Goal: Task Accomplishment & Management: Manage account settings

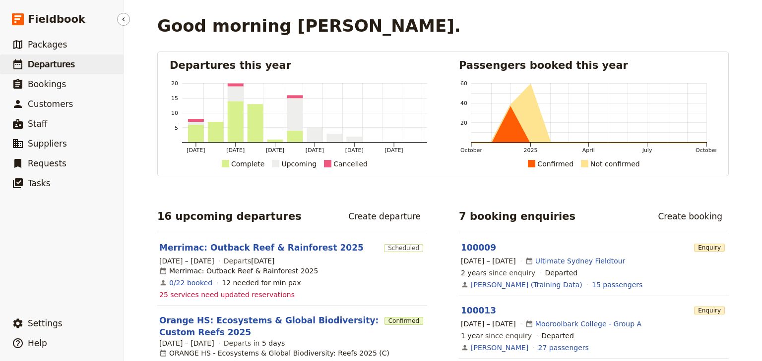
click at [53, 65] on span "Departures" at bounding box center [51, 64] width 47 height 10
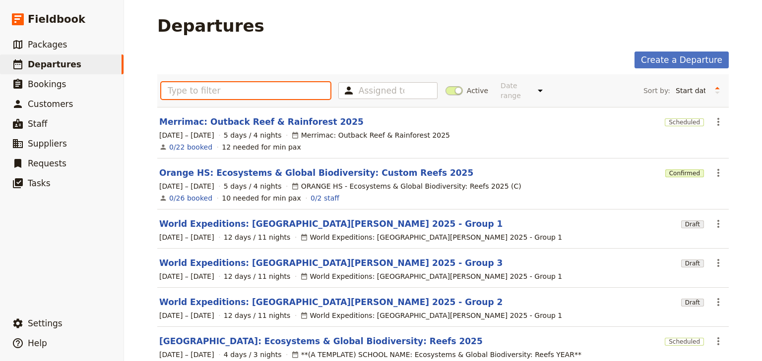
click at [182, 86] on input "text" at bounding box center [245, 90] width 169 height 17
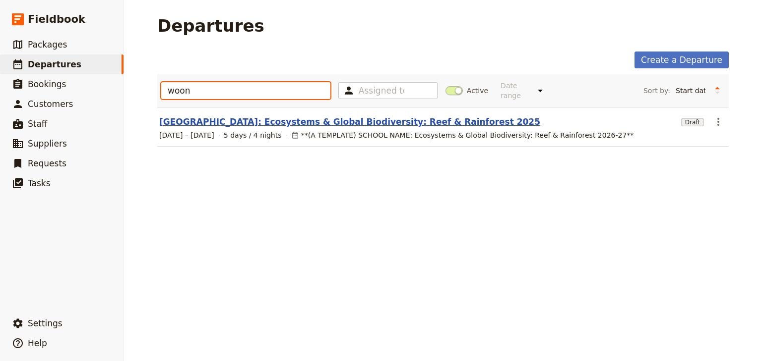
type input "woon"
click at [341, 116] on link "[GEOGRAPHIC_DATA]: Ecosystems & Global Biodiversity: Reef & Rainforest 2025" at bounding box center [349, 122] width 381 height 12
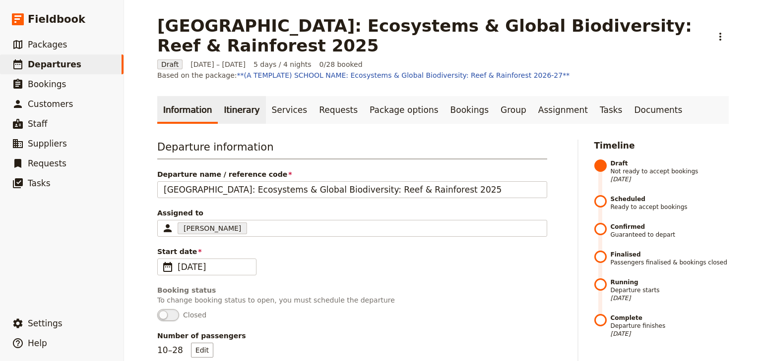
click at [239, 101] on link "Itinerary" at bounding box center [242, 110] width 48 height 28
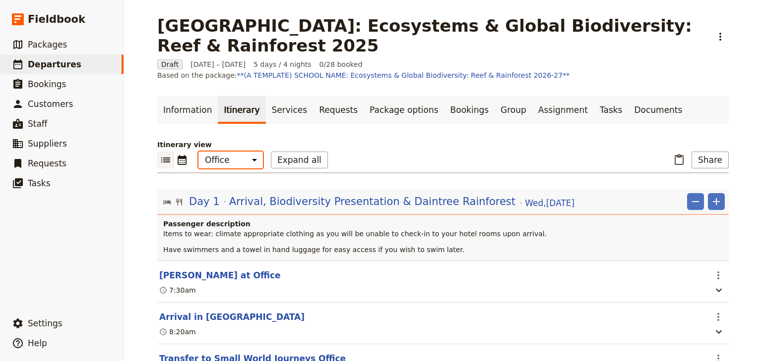
click at [238, 152] on select "Office Guide Passenger Sales" at bounding box center [230, 160] width 64 height 17
select select "PASSENGER"
click at [198, 152] on select "Office Guide Passenger Sales" at bounding box center [230, 160] width 64 height 17
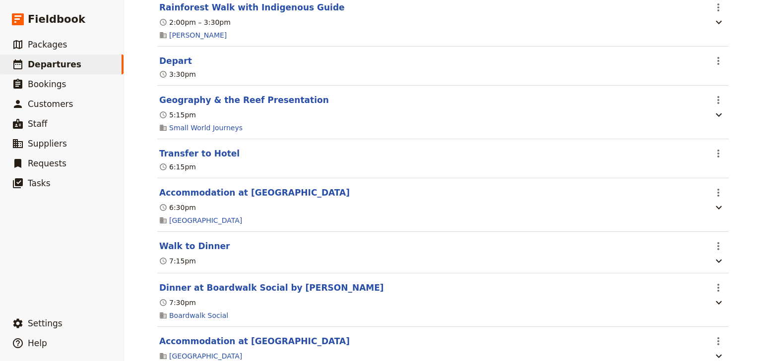
scroll to position [2788, 0]
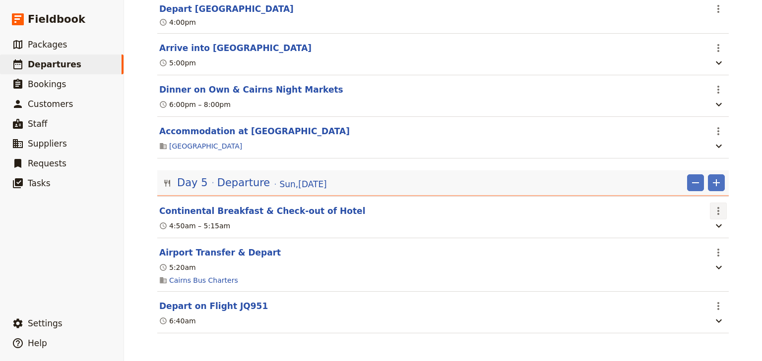
click at [717, 210] on icon "Actions" at bounding box center [718, 211] width 12 height 12
click at [707, 232] on span "Edit this itinerary item" at bounding box center [669, 231] width 78 height 10
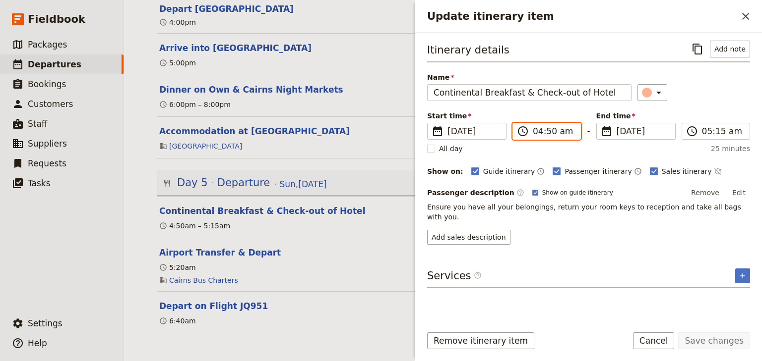
click at [533, 132] on input "04:50 am" at bounding box center [554, 131] width 42 height 12
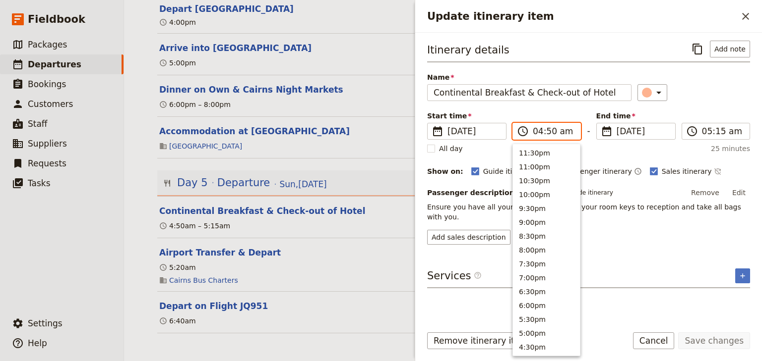
scroll to position [458, 0]
click at [545, 131] on input "04:50 am" at bounding box center [554, 131] width 42 height 12
type input "04:45 am"
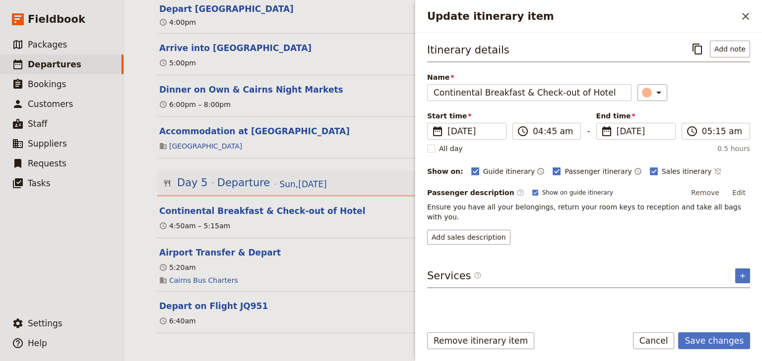
click at [714, 102] on div "Itinerary details ​ Add note Name Continental Breakfast & Check-out of Hotel ​ …" at bounding box center [588, 143] width 323 height 204
click at [711, 342] on button "Save changes" at bounding box center [714, 341] width 72 height 17
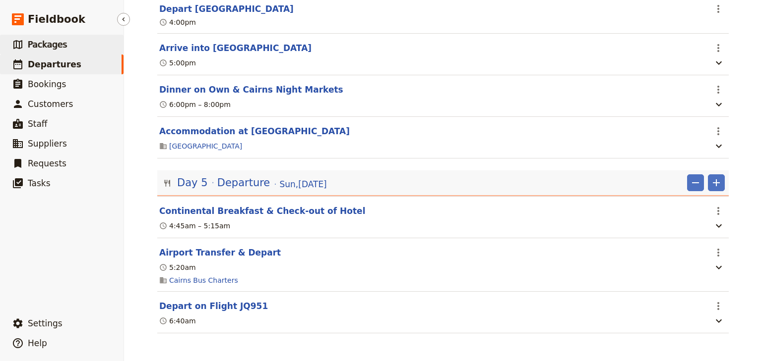
click at [46, 42] on span "Packages" at bounding box center [47, 45] width 39 height 10
